Goal: Information Seeking & Learning: Check status

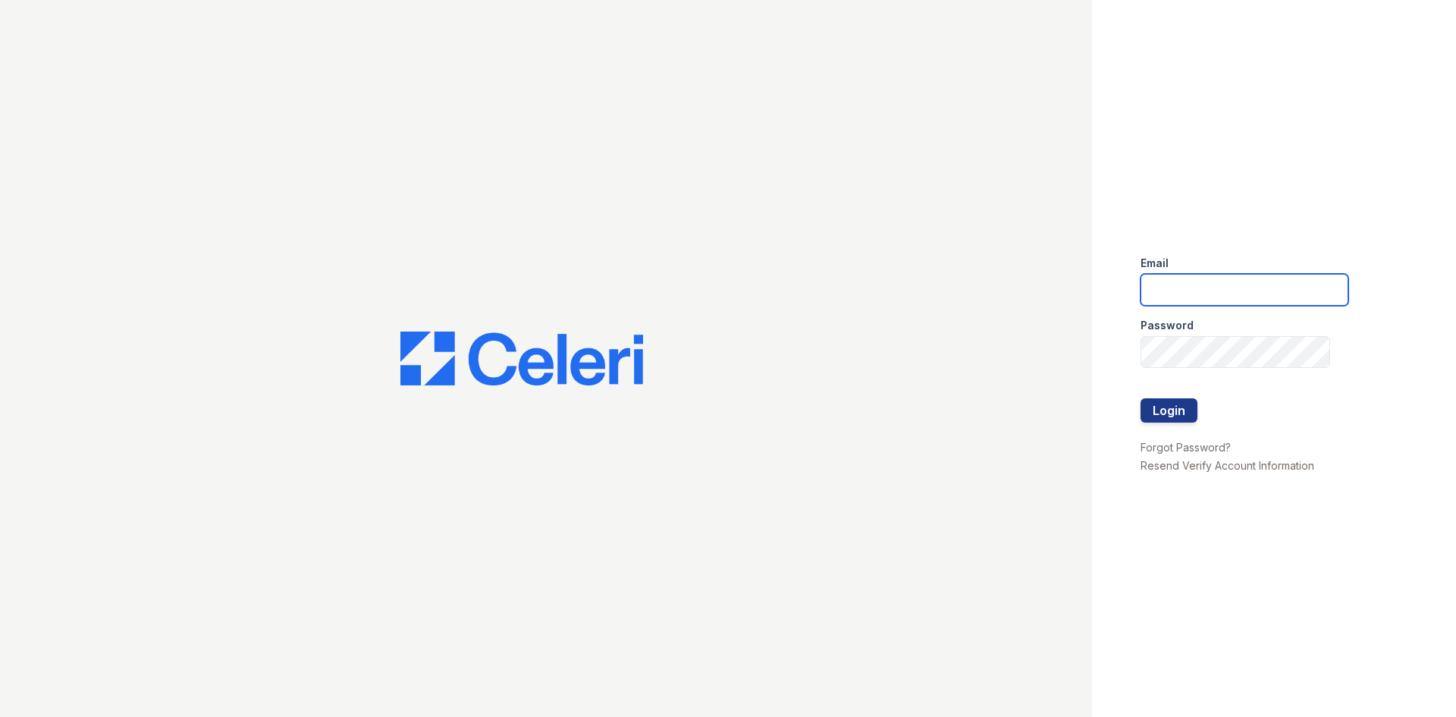
click at [1189, 297] on input "email" at bounding box center [1245, 290] width 208 height 32
type input "arriveminnetonka@trinity-pm.com"
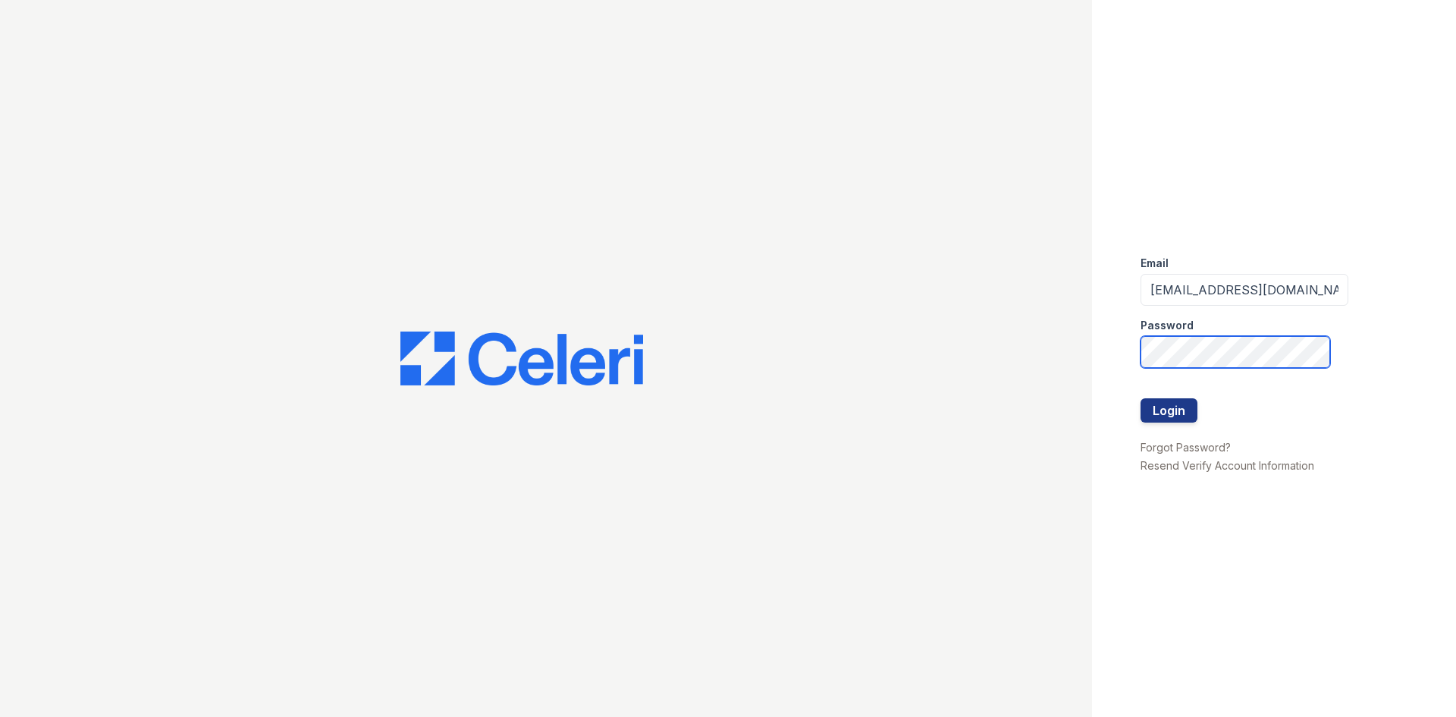
click at [1141, 398] on button "Login" at bounding box center [1169, 410] width 57 height 24
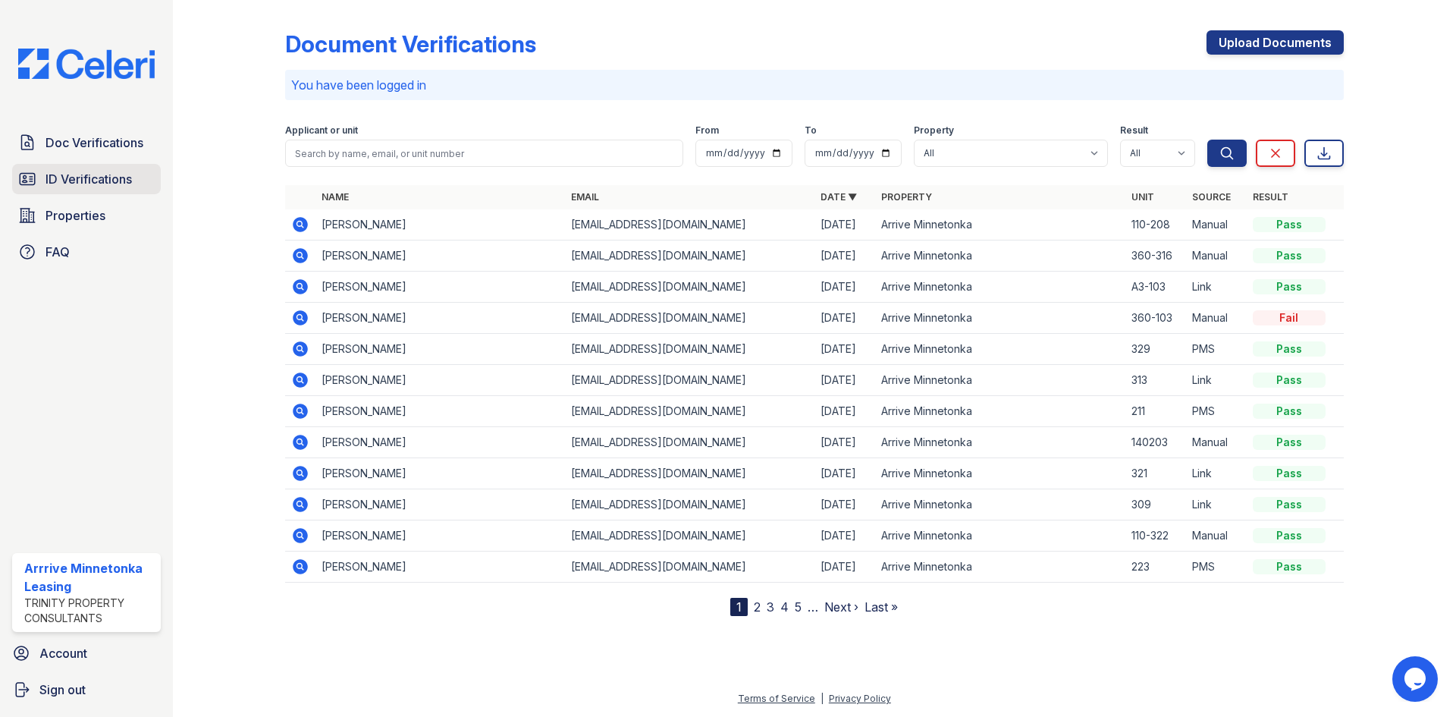
click at [77, 175] on span "ID Verifications" at bounding box center [89, 179] width 86 height 18
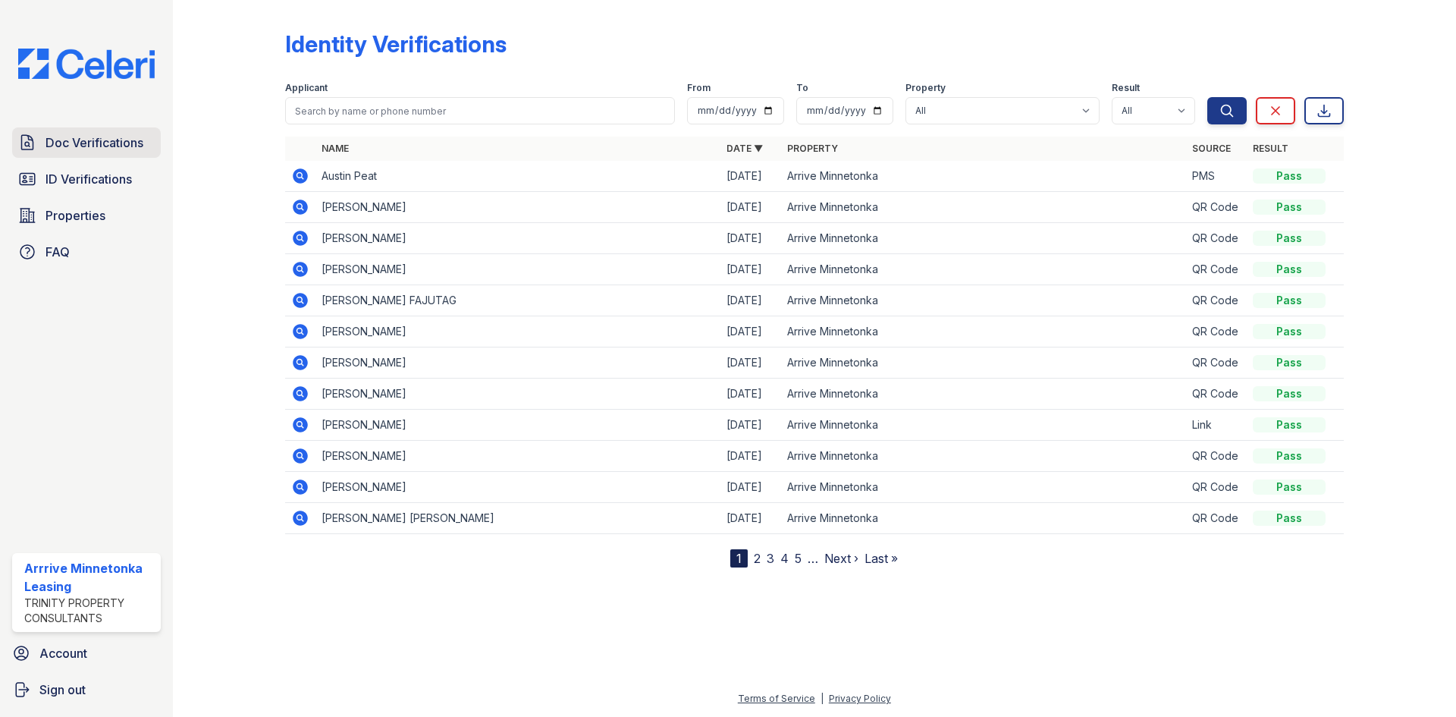
click at [98, 147] on span "Doc Verifications" at bounding box center [95, 142] width 98 height 18
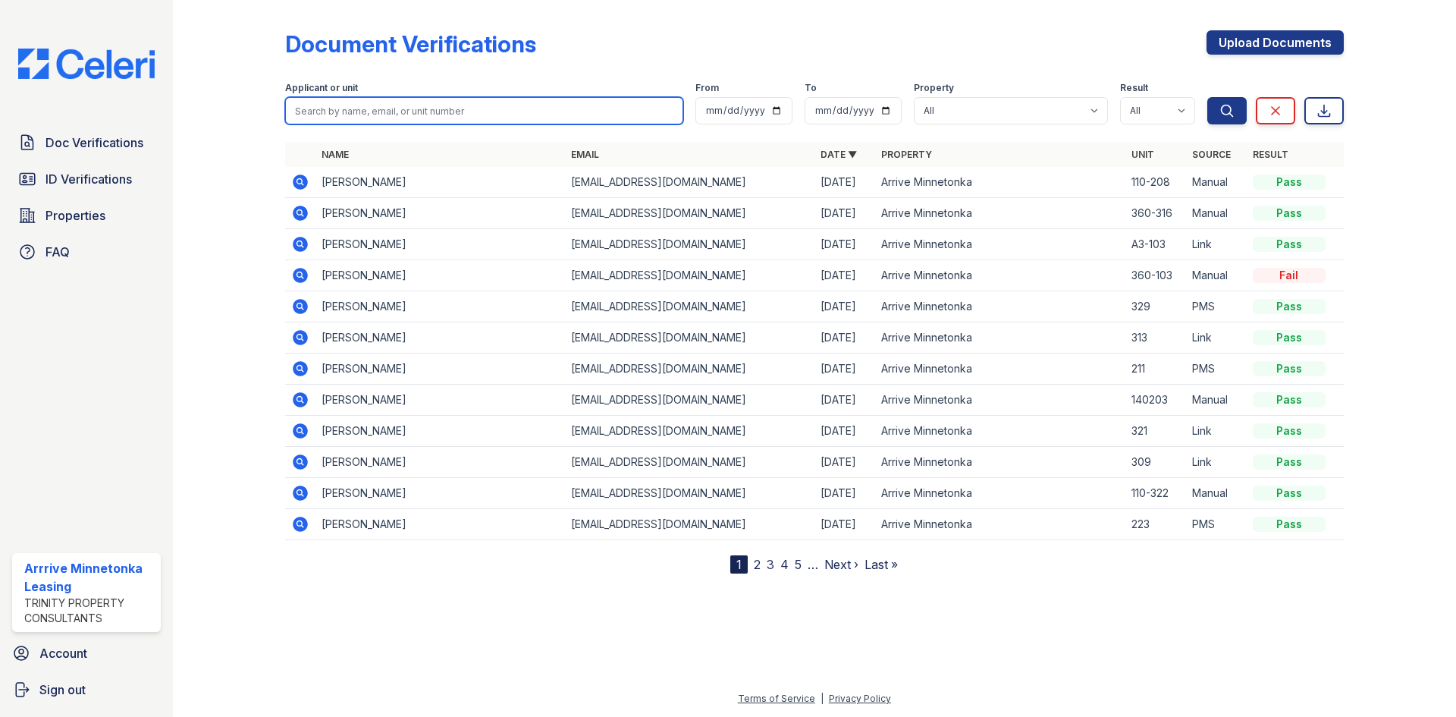
click at [354, 124] on input "search" at bounding box center [484, 110] width 398 height 27
type input "peat"
click at [1207, 97] on button "Search" at bounding box center [1226, 110] width 39 height 27
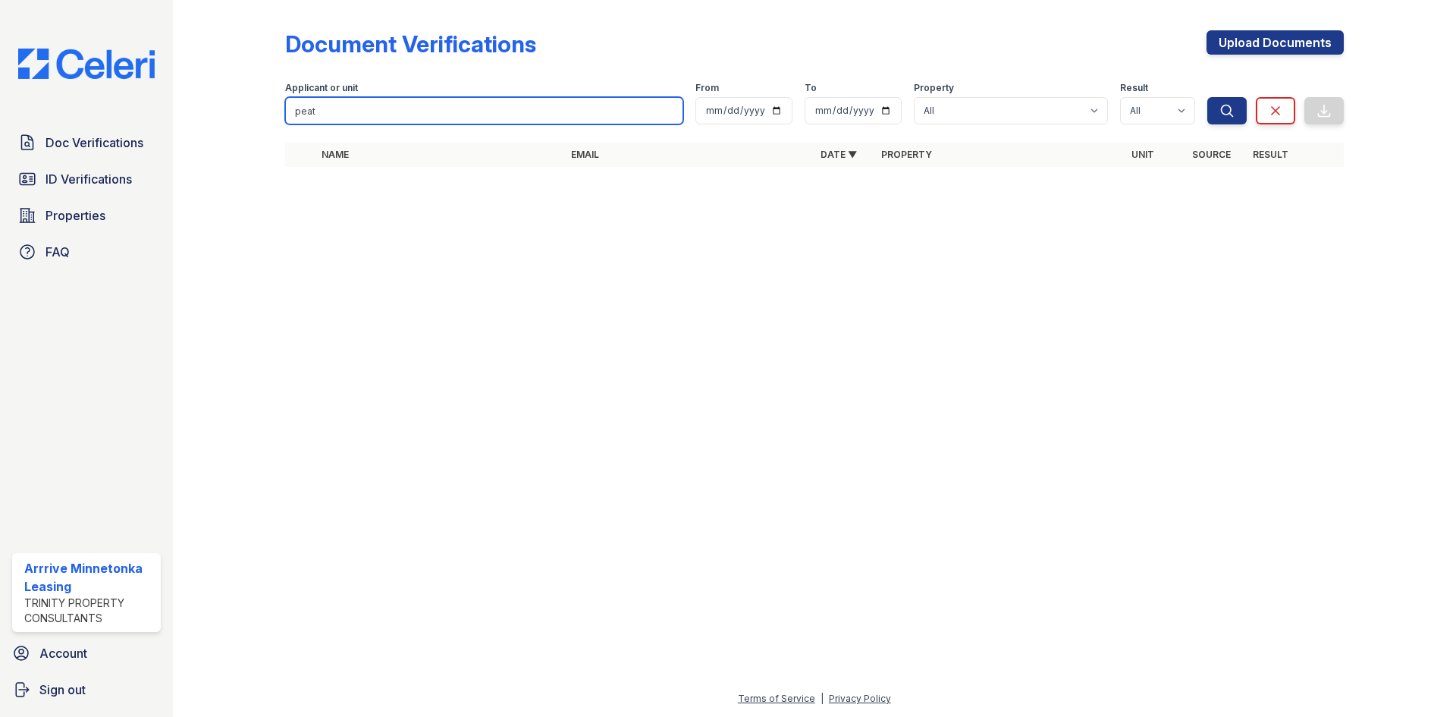
drag, startPoint x: 368, startPoint y: 115, endPoint x: 258, endPoint y: 93, distance: 112.0
click at [258, 93] on div "Document Verifications Upload Documents Filter Applicant or unit peat From To P…" at bounding box center [814, 103] width 1235 height 206
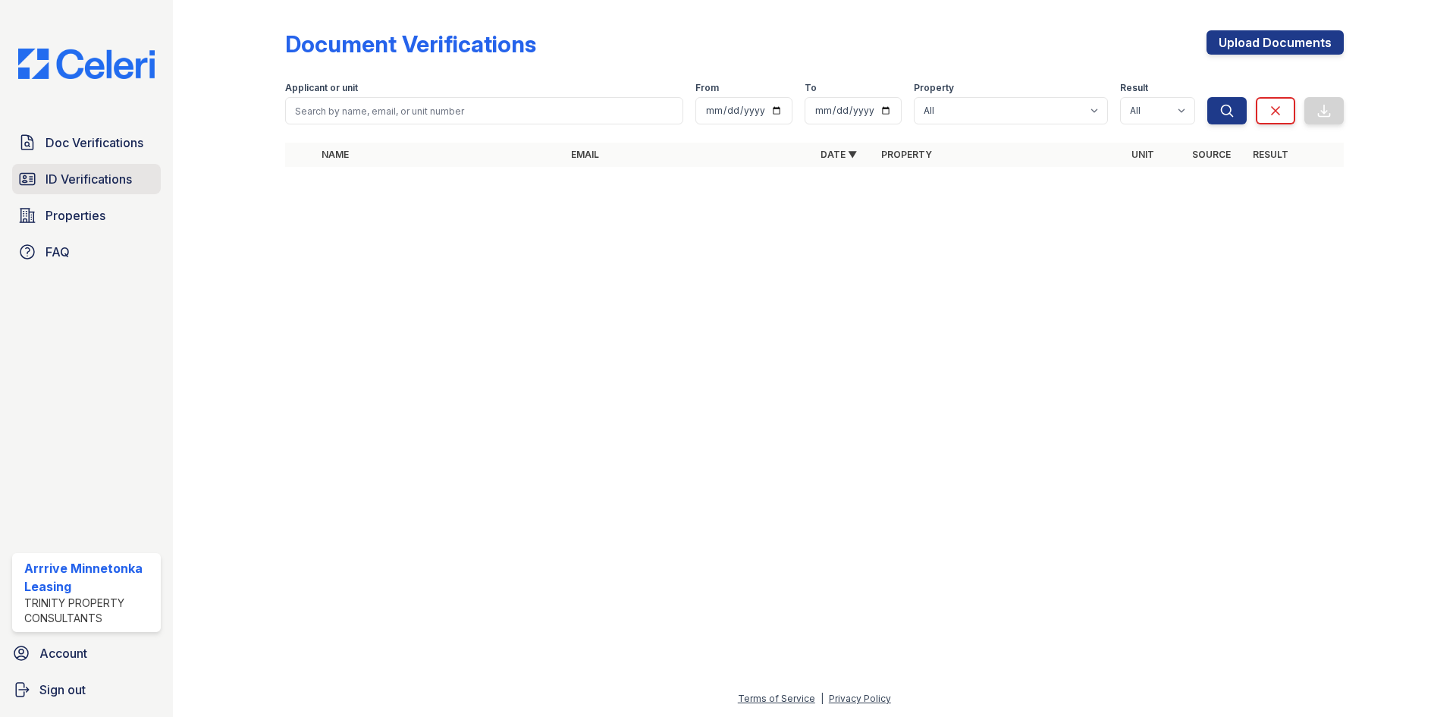
click at [57, 178] on span "ID Verifications" at bounding box center [89, 179] width 86 height 18
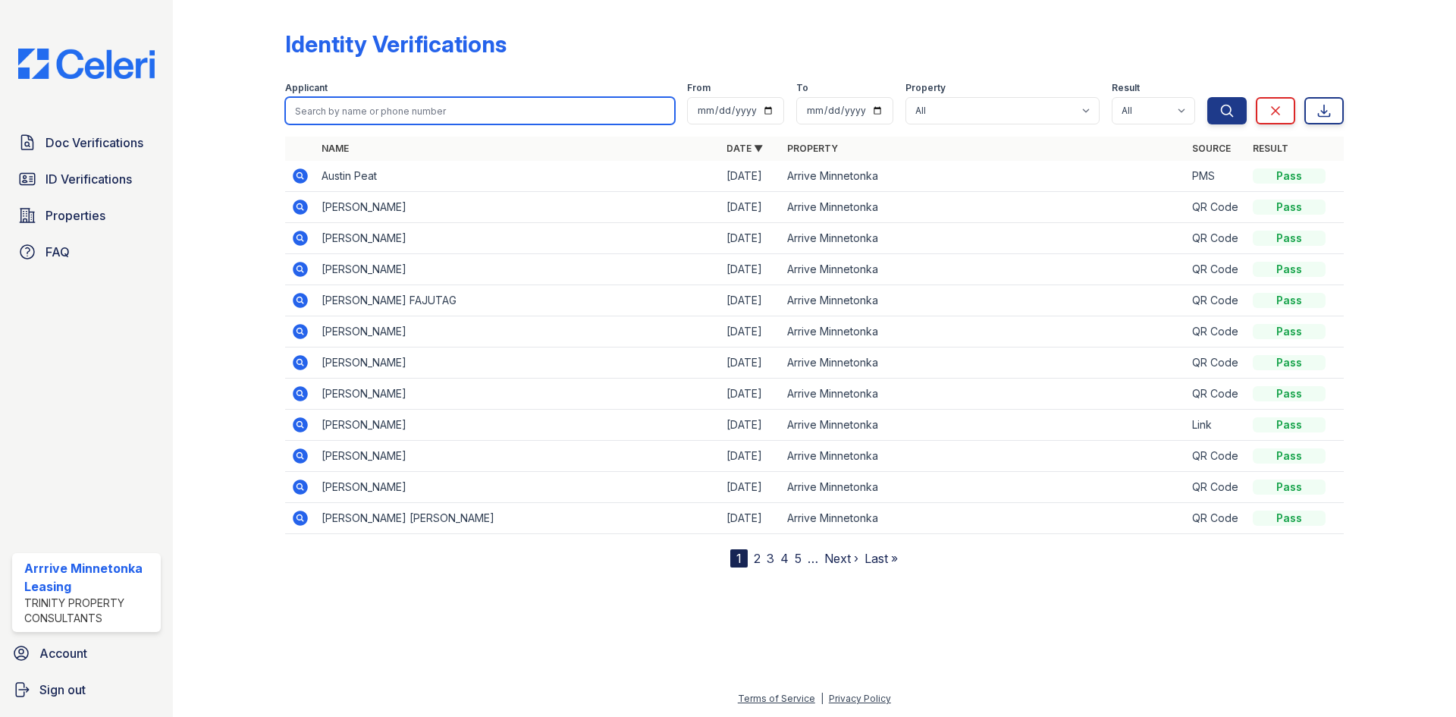
click at [372, 103] on input "search" at bounding box center [480, 110] width 390 height 27
type input "camryn"
click at [1207, 97] on button "Search" at bounding box center [1226, 110] width 39 height 27
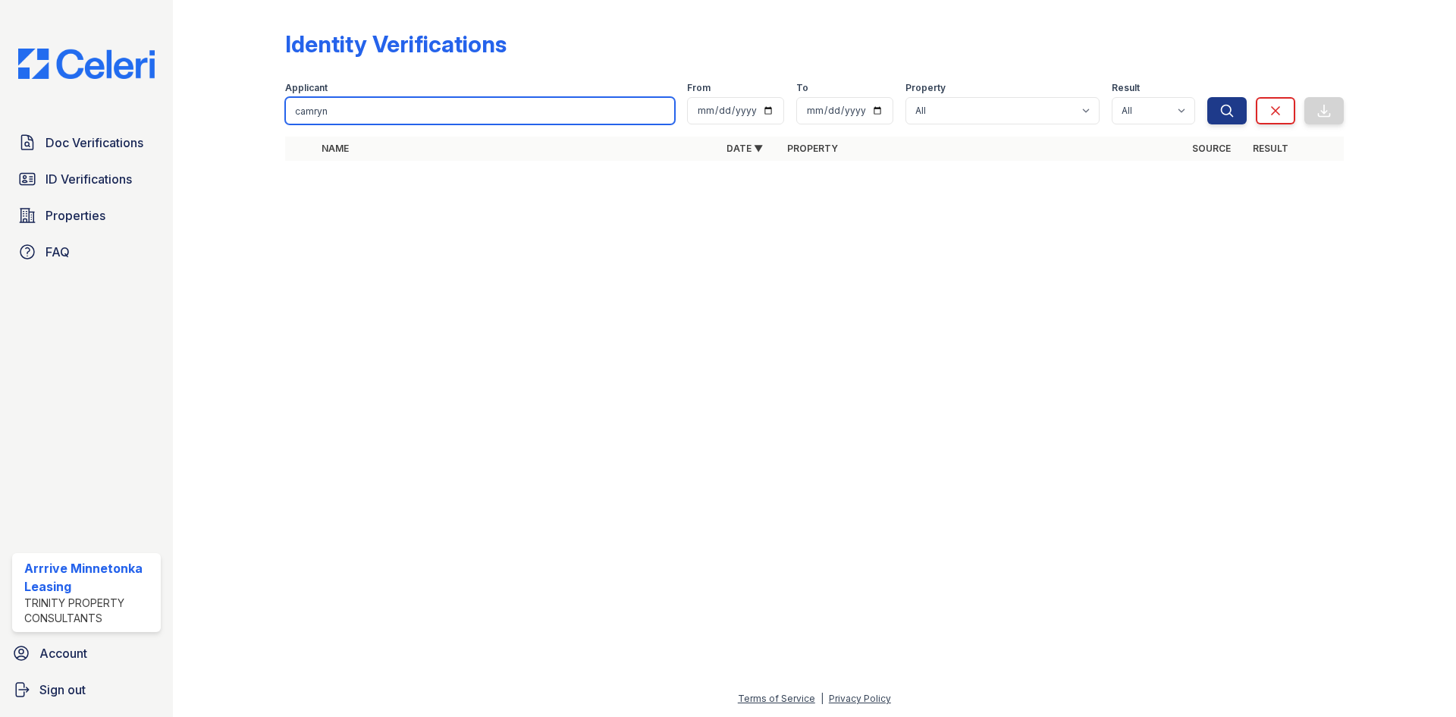
drag, startPoint x: 368, startPoint y: 111, endPoint x: 325, endPoint y: 122, distance: 44.0
click at [325, 122] on input "camryn" at bounding box center [480, 110] width 390 height 27
type input "camry"
drag, startPoint x: 340, startPoint y: 108, endPoint x: 258, endPoint y: 105, distance: 82.0
click at [258, 105] on div "Identity Verifications Filter Applicant [GEOGRAPHIC_DATA] From To Property All …" at bounding box center [814, 100] width 1235 height 200
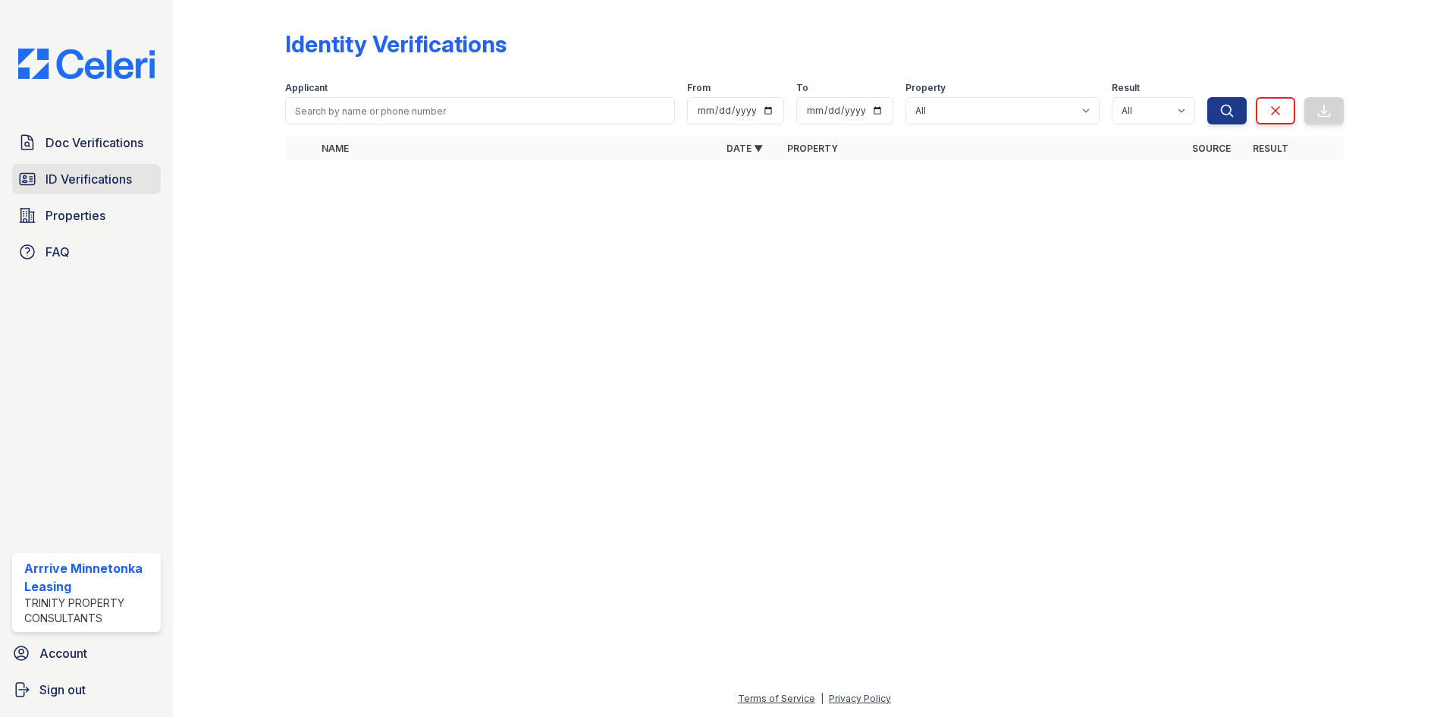
click at [141, 171] on link "ID Verifications" at bounding box center [86, 179] width 149 height 30
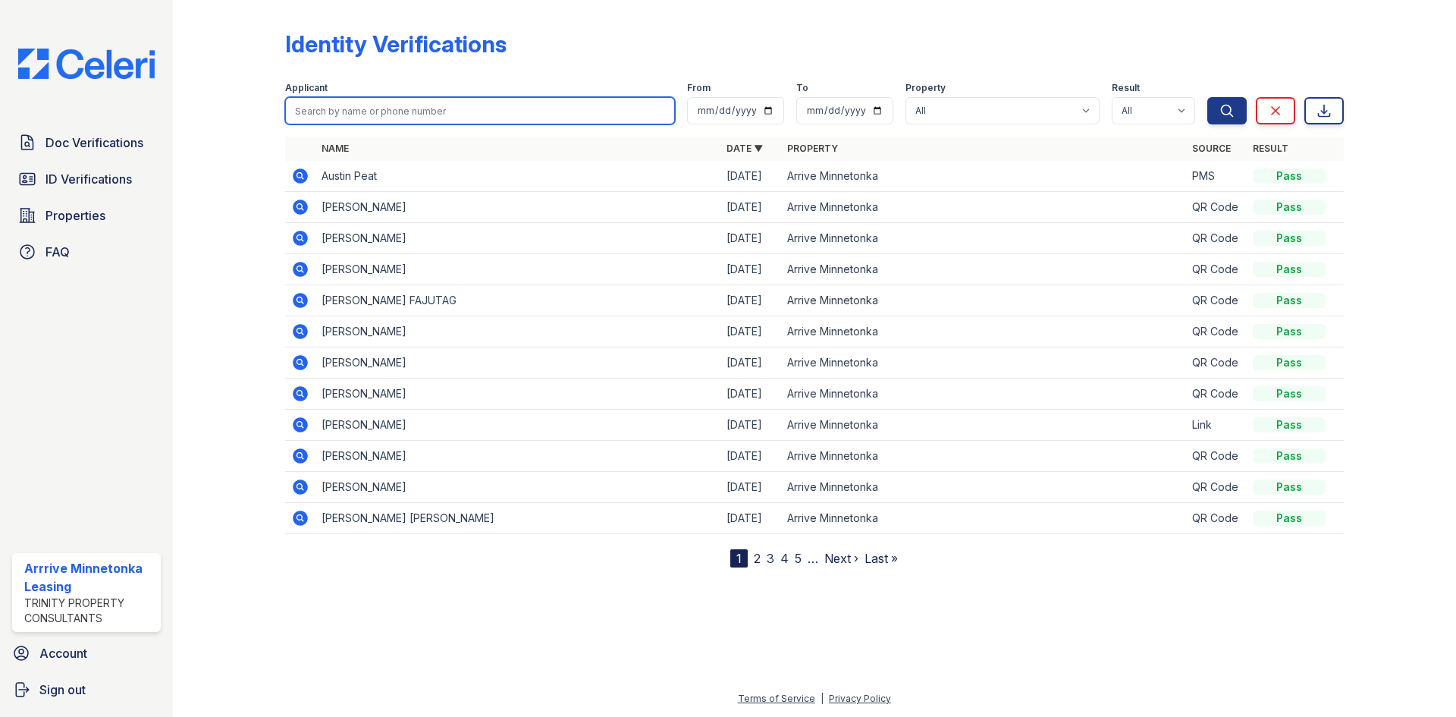
click at [368, 105] on input "search" at bounding box center [480, 110] width 390 height 27
type input "cassie"
click at [1207, 97] on button "Search" at bounding box center [1226, 110] width 39 height 27
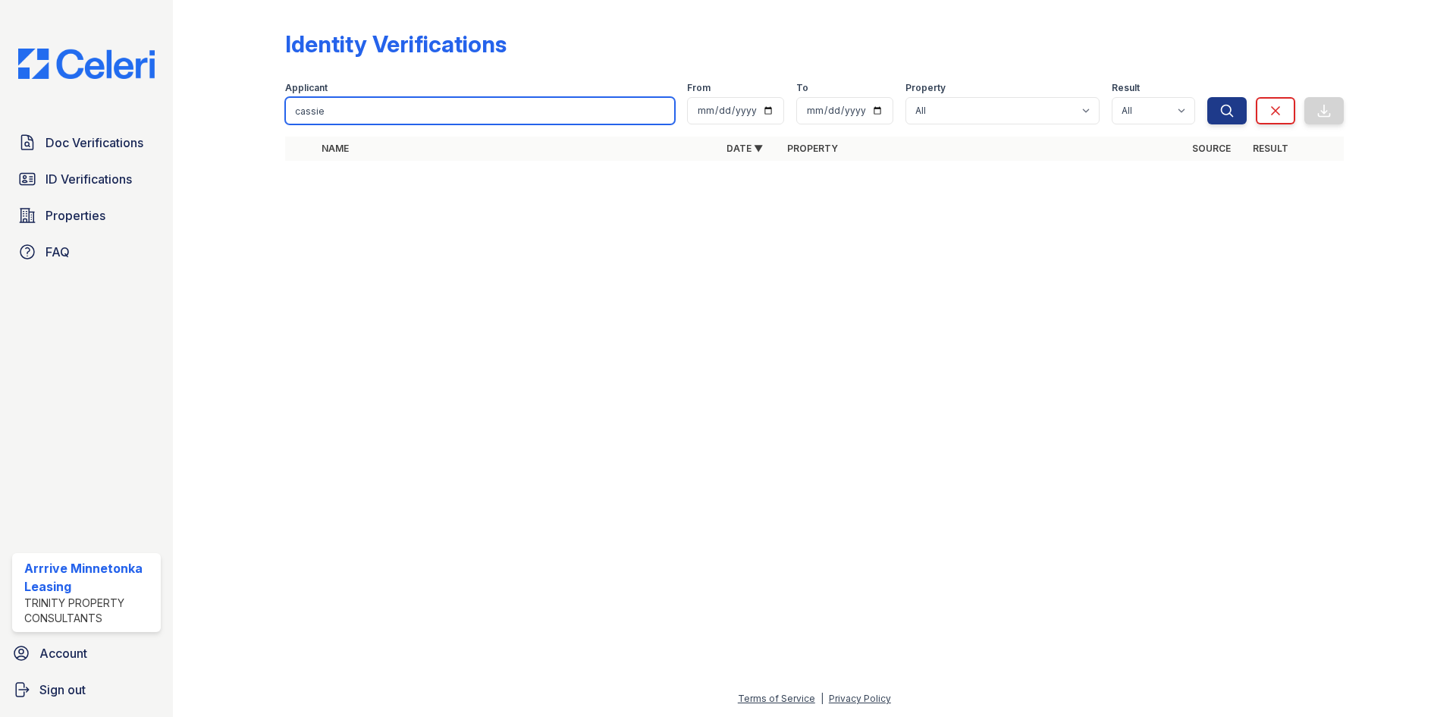
click at [368, 105] on input "cassie" at bounding box center [480, 110] width 390 height 27
type input "c"
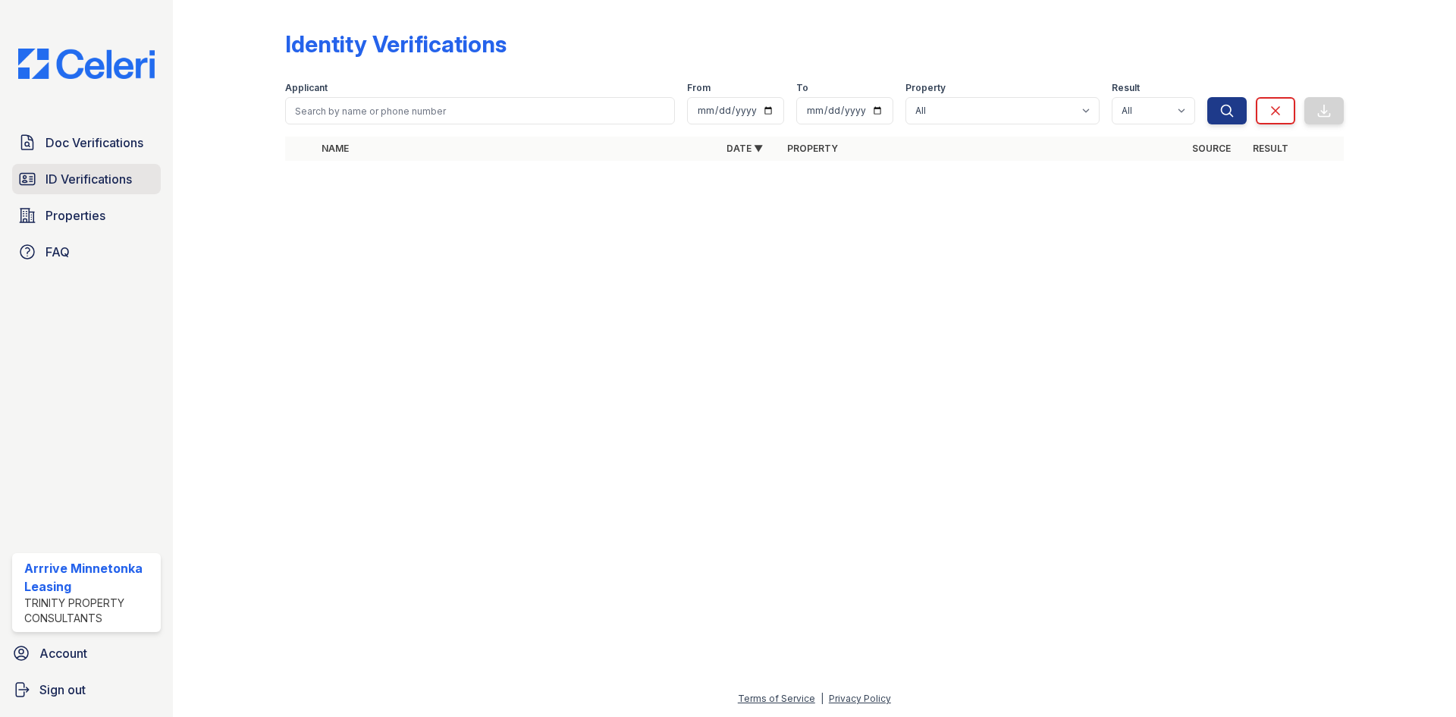
click at [102, 181] on span "ID Verifications" at bounding box center [89, 179] width 86 height 18
